Goal: Task Accomplishment & Management: Manage account settings

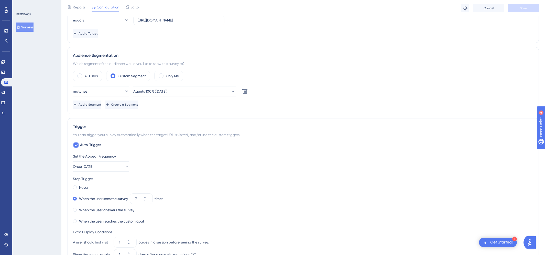
scroll to position [152, 0]
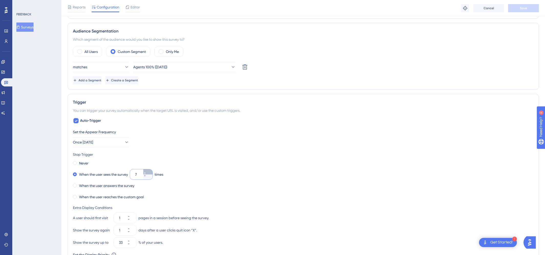
click at [146, 172] on icon at bounding box center [144, 172] width 3 height 3
click at [146, 175] on icon at bounding box center [144, 176] width 3 height 3
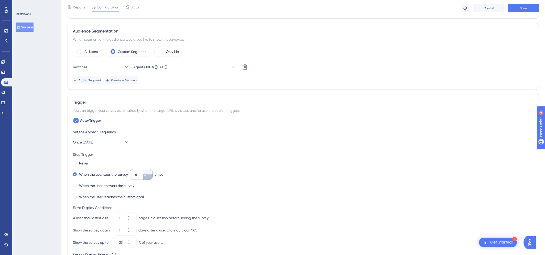
click at [149, 179] on button "6" at bounding box center [147, 177] width 9 height 5
type input "5"
click at [529, 8] on button "Save" at bounding box center [523, 8] width 31 height 8
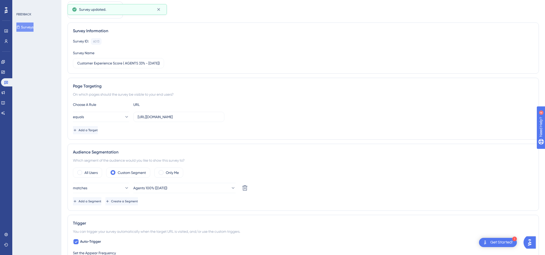
scroll to position [0, 0]
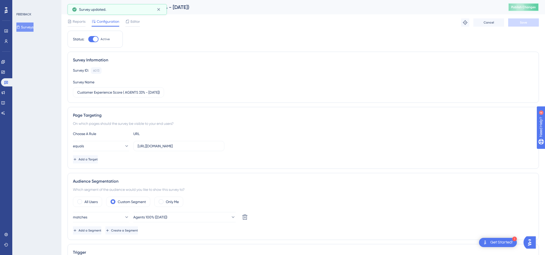
click at [532, 10] on button "Publish Changes" at bounding box center [523, 7] width 31 height 8
click at [161, 9] on icon at bounding box center [158, 9] width 5 height 5
drag, startPoint x: 132, startPoint y: 7, endPoint x: 65, endPoint y: 7, distance: 67.3
click at [65, 7] on div "Customer Experience Score ( AGENTS 33% - [DATE]) Publish Changes" at bounding box center [303, 7] width 484 height 14
copy div "Customer Experience Score"
